Goal: Navigation & Orientation: Find specific page/section

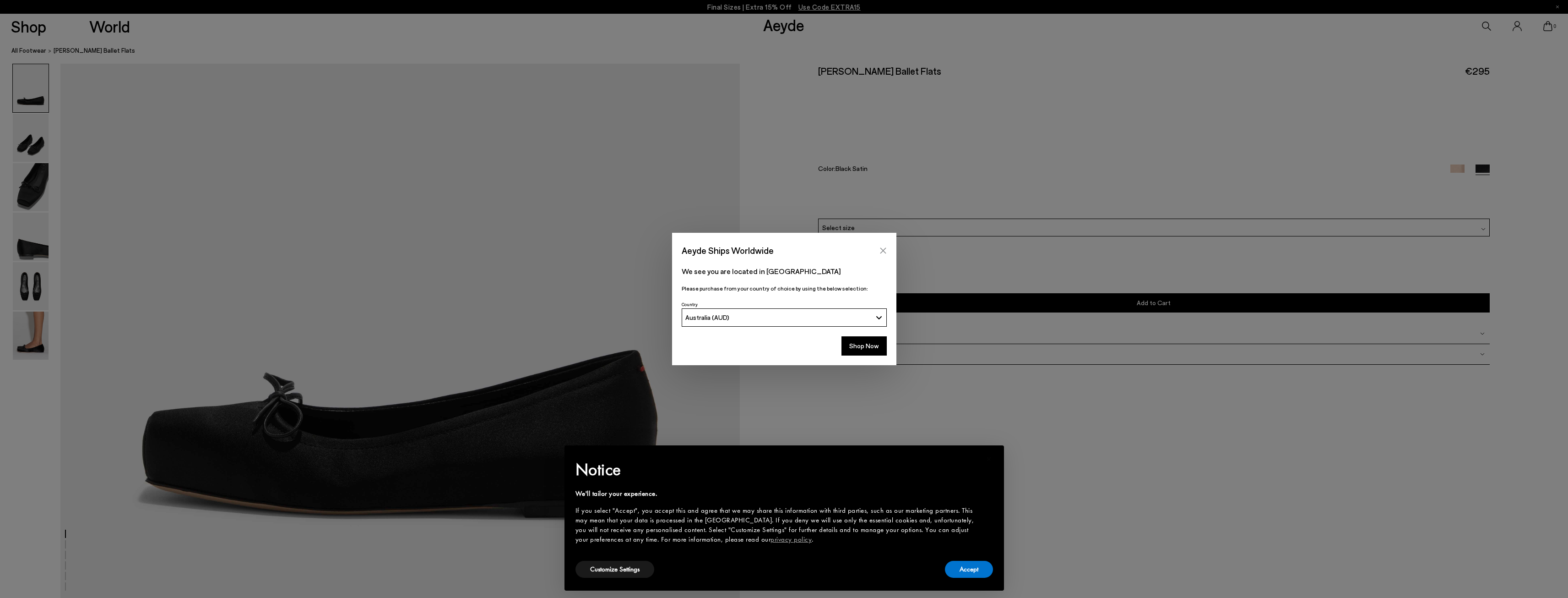
click at [884, 247] on icon "Close" at bounding box center [883, 250] width 7 height 7
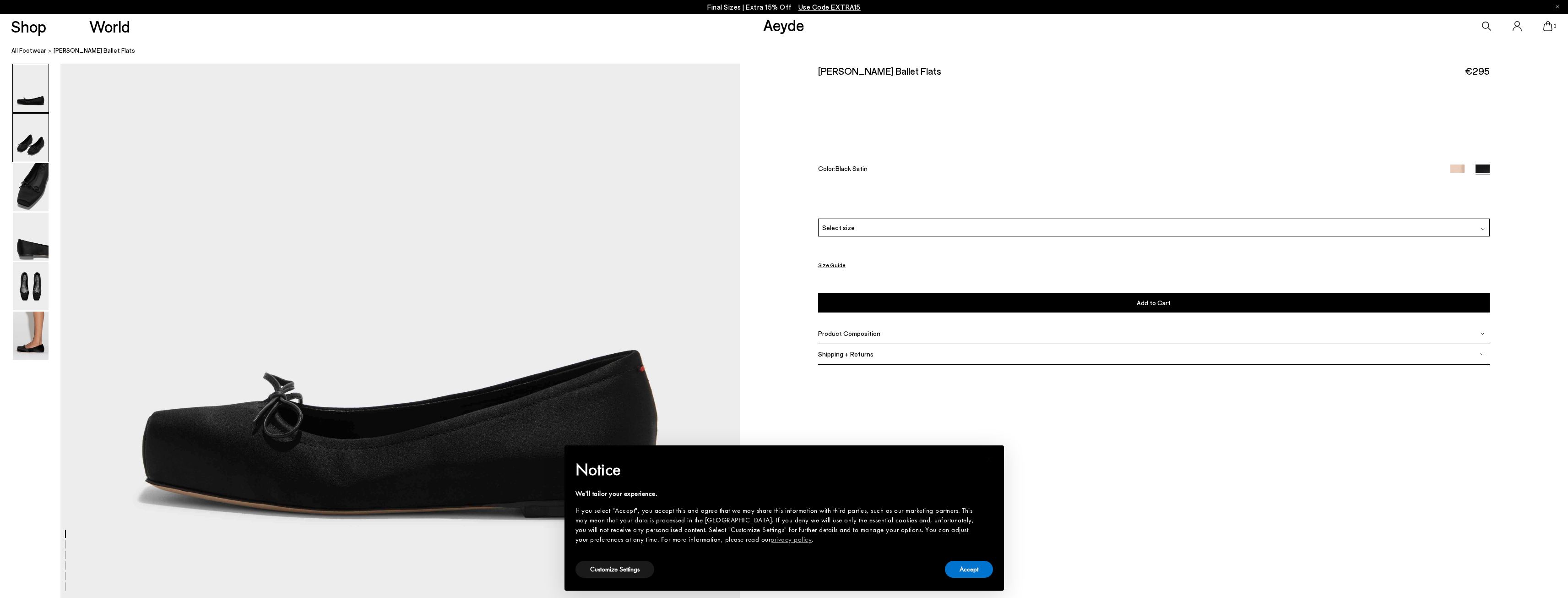
click at [28, 128] on img at bounding box center [30, 138] width 36 height 48
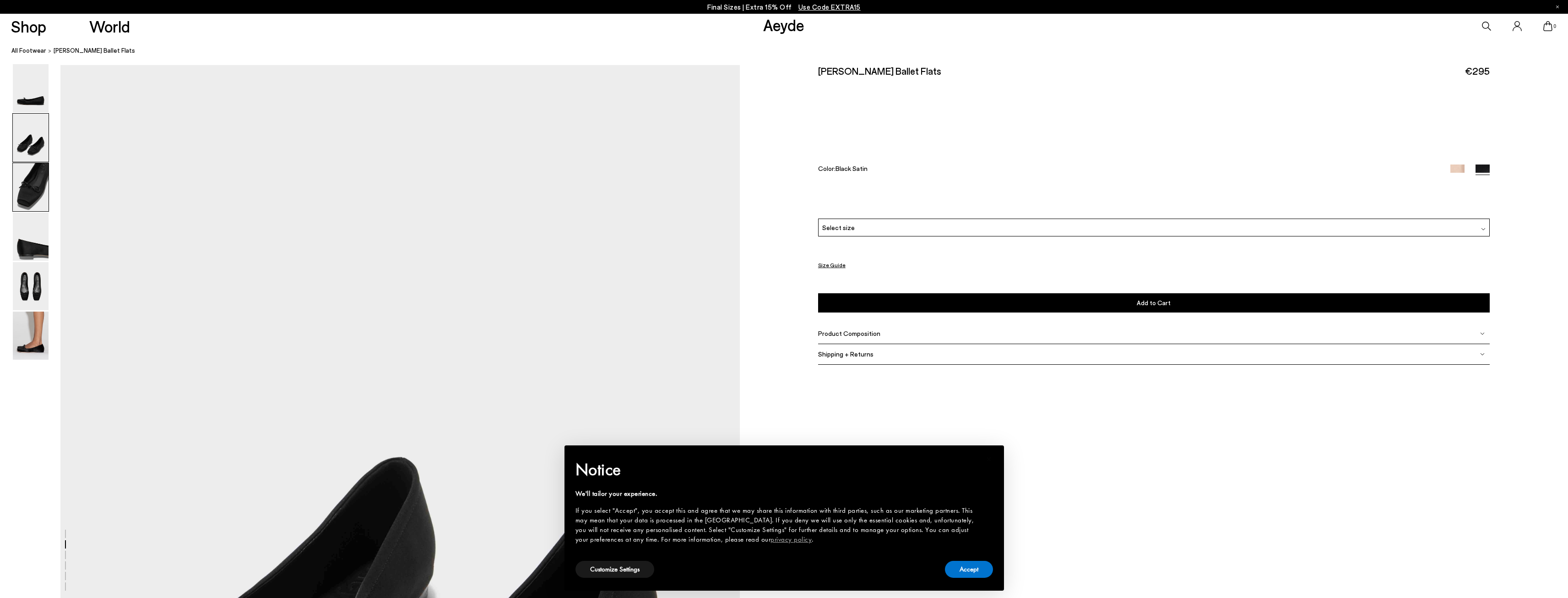
click at [27, 175] on img at bounding box center [30, 187] width 36 height 48
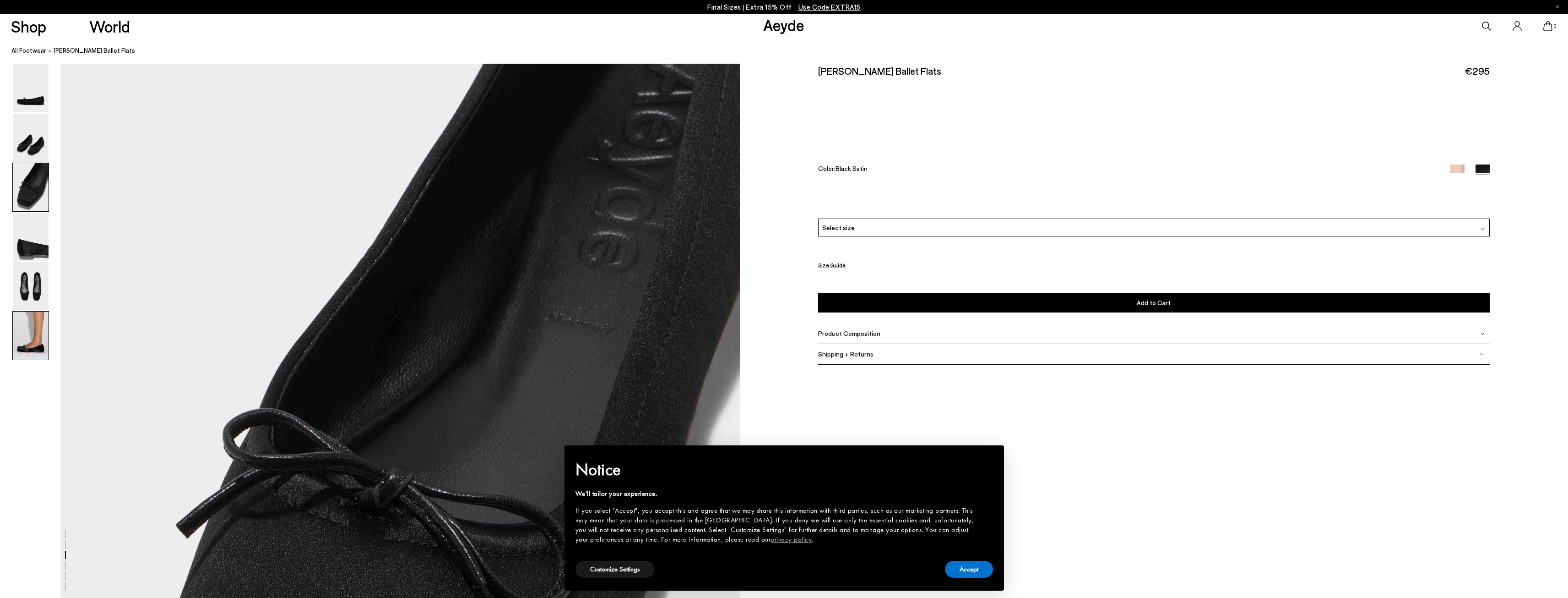
click at [35, 332] on img at bounding box center [30, 335] width 36 height 48
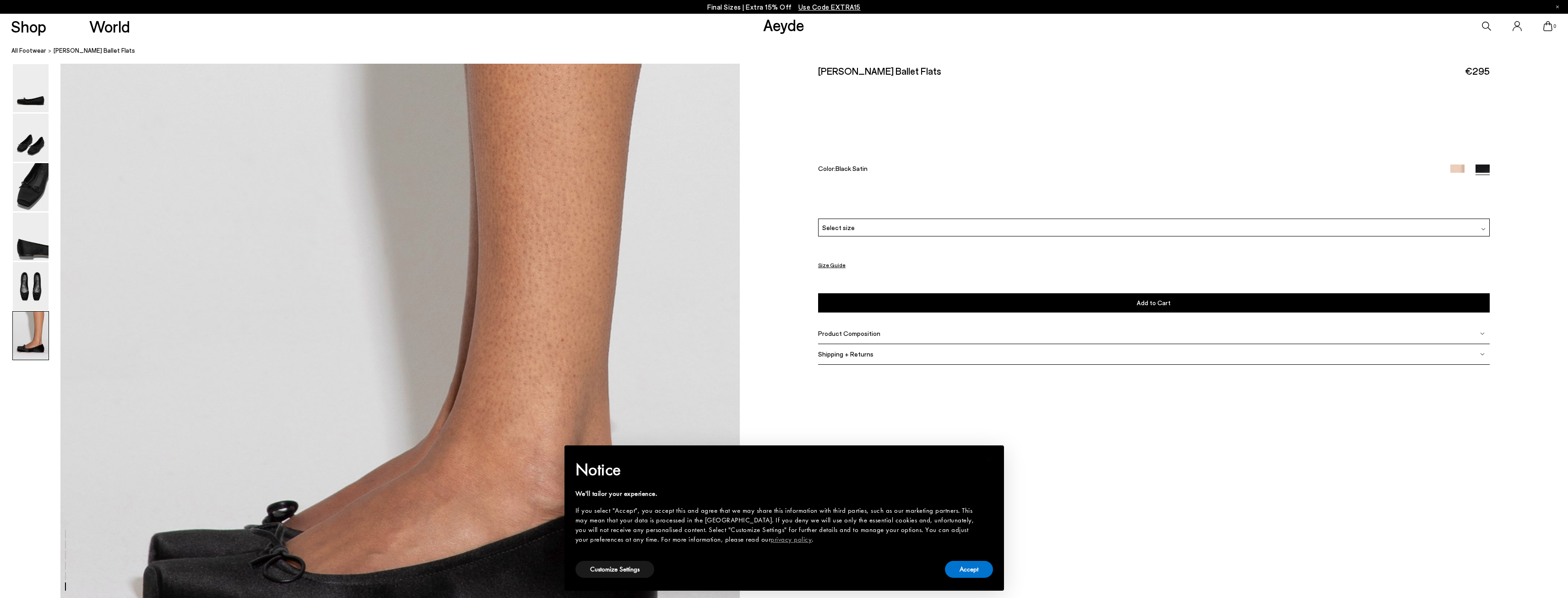
scroll to position [4455, 0]
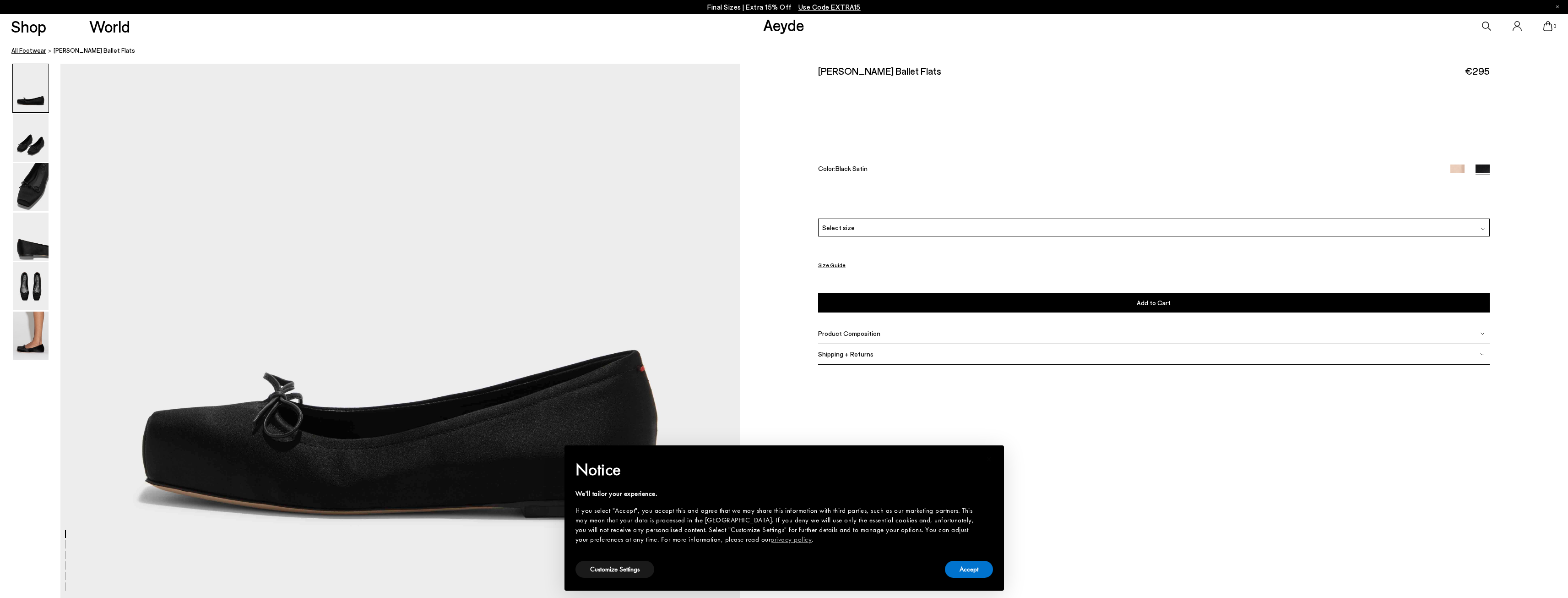
click at [32, 51] on link "All Footwear" at bounding box center [29, 51] width 35 height 10
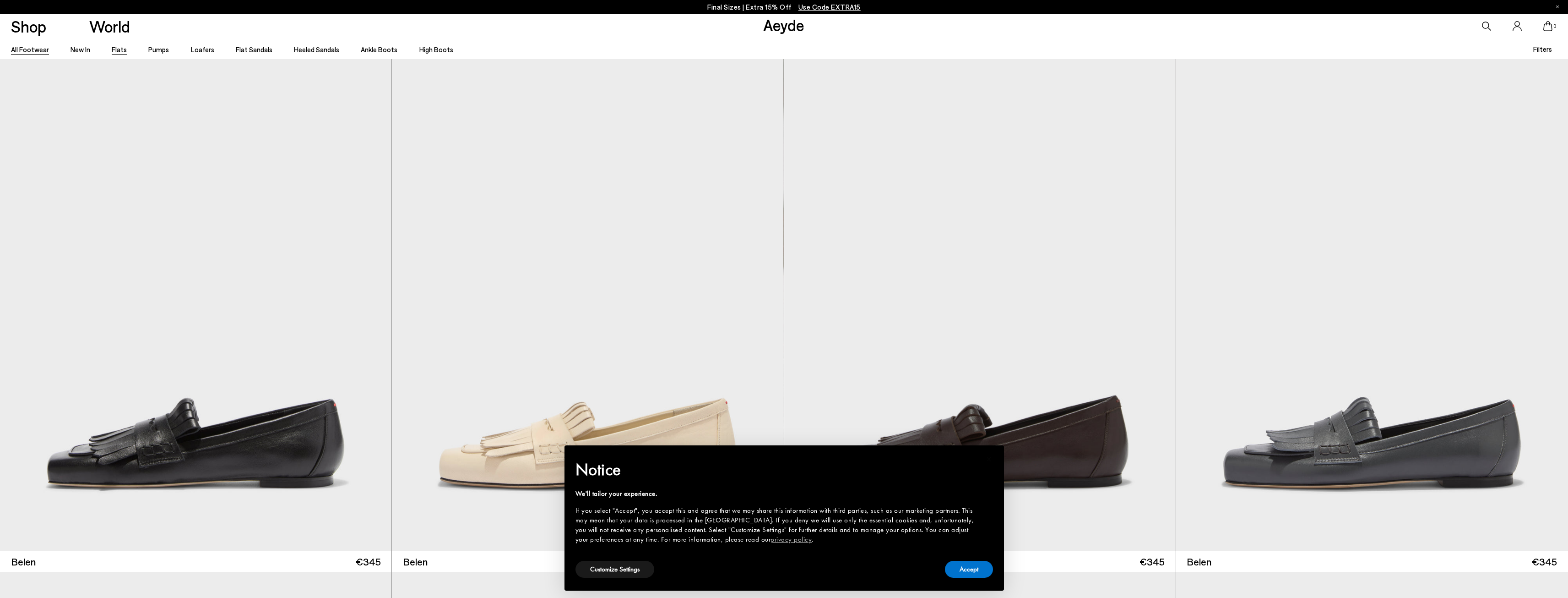
click at [116, 51] on link "Flats" at bounding box center [119, 49] width 15 height 9
